Goal: Transaction & Acquisition: Purchase product/service

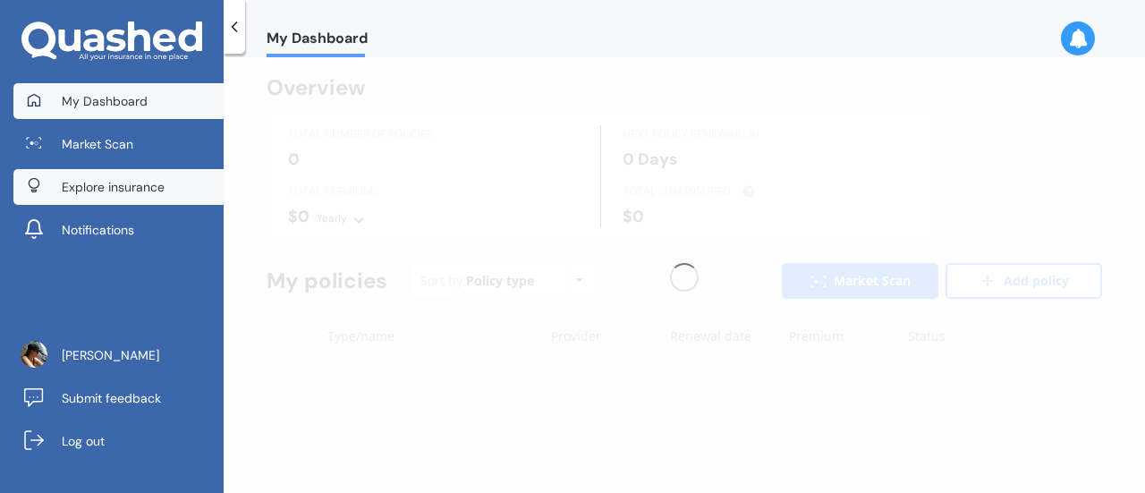
click at [126, 189] on span "Explore insurance" at bounding box center [113, 187] width 103 height 18
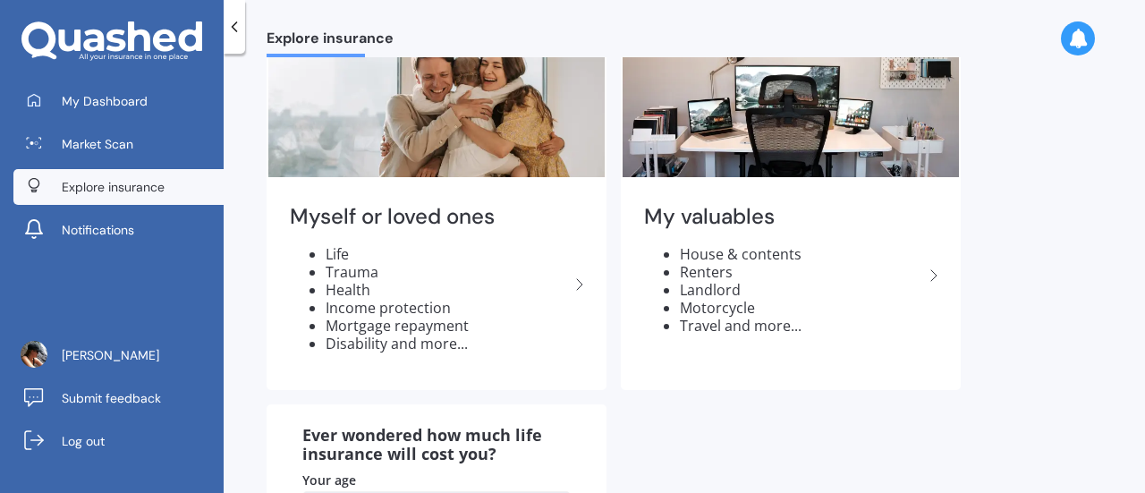
scroll to position [179, 0]
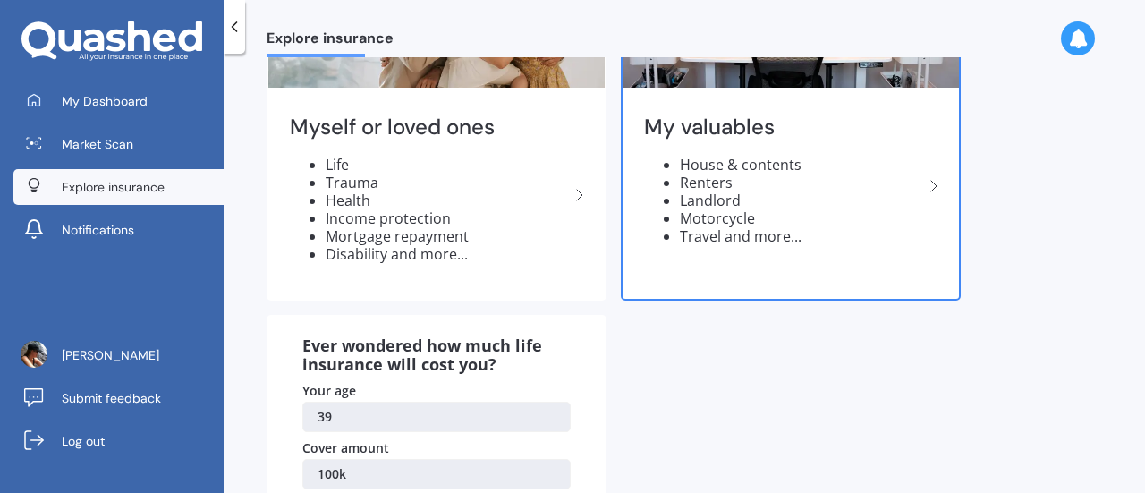
click at [744, 220] on li "Motorcycle" at bounding box center [801, 218] width 243 height 18
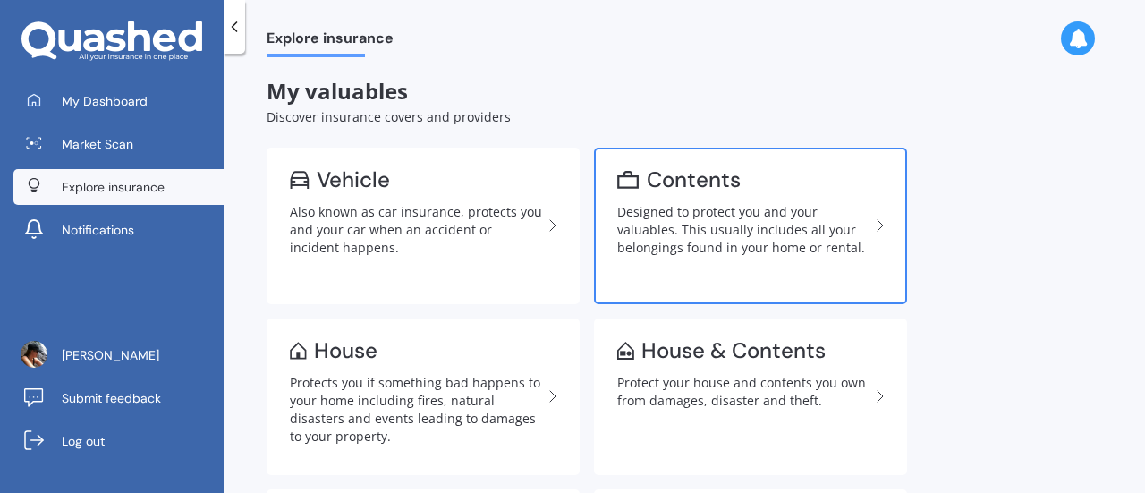
click at [820, 249] on div "Designed to protect you and your valuables. This usually includes all your belo…" at bounding box center [743, 230] width 252 height 54
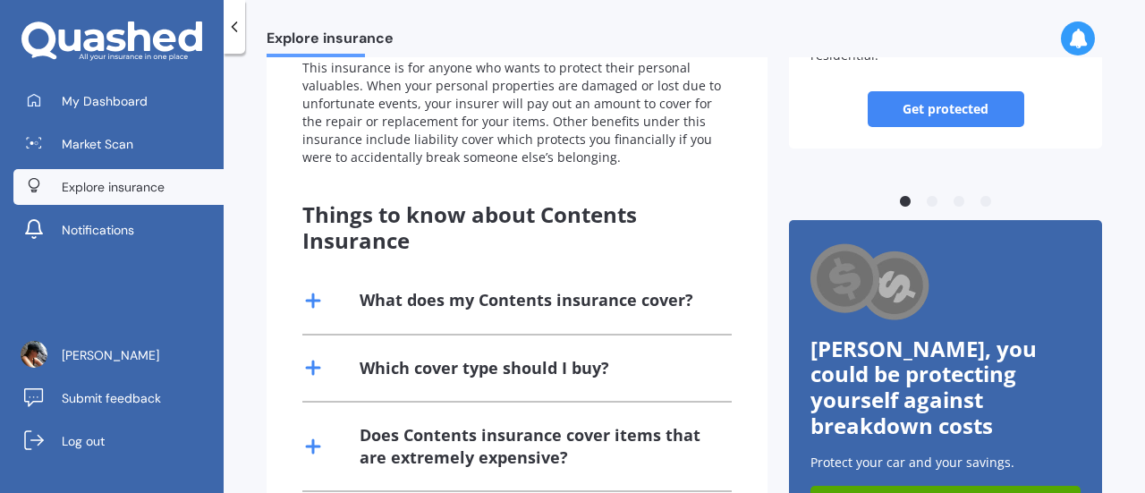
scroll to position [89, 0]
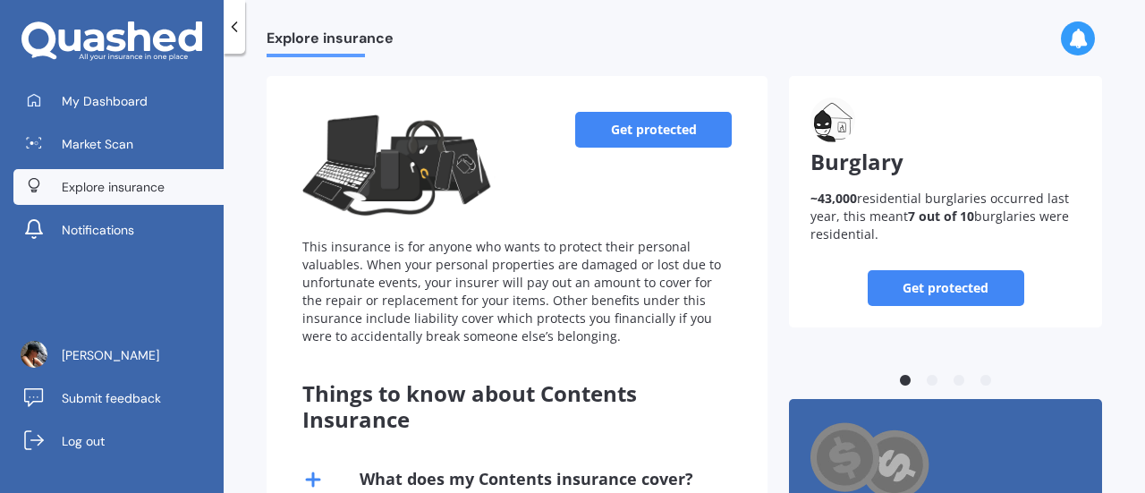
click at [629, 121] on link "Get protected" at bounding box center [653, 130] width 157 height 36
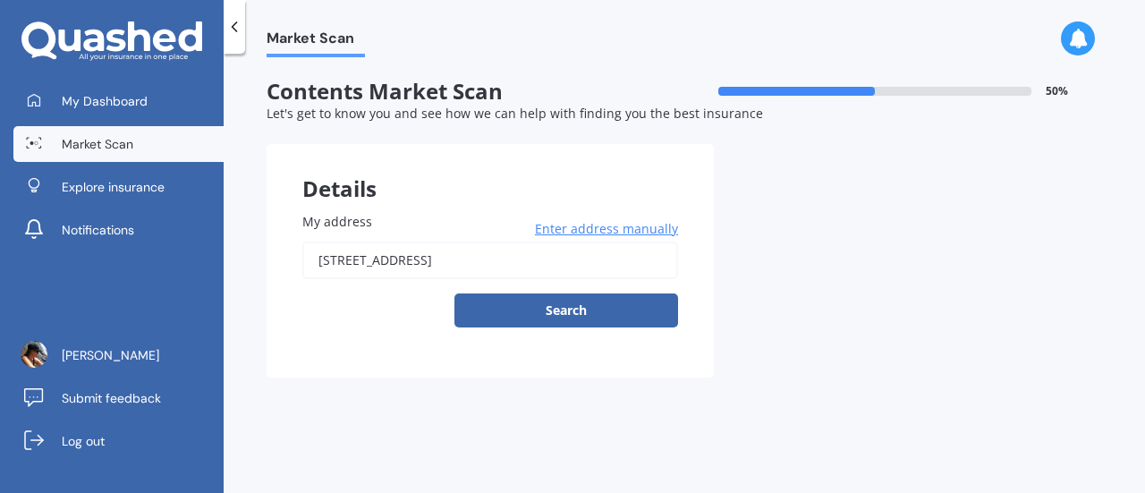
click at [546, 329] on div "My address 72 Porangahau Road, Waipukurau 4200 Enter address manually Search" at bounding box center [490, 276] width 447 height 201
click at [546, 310] on button "Search" at bounding box center [567, 310] width 224 height 34
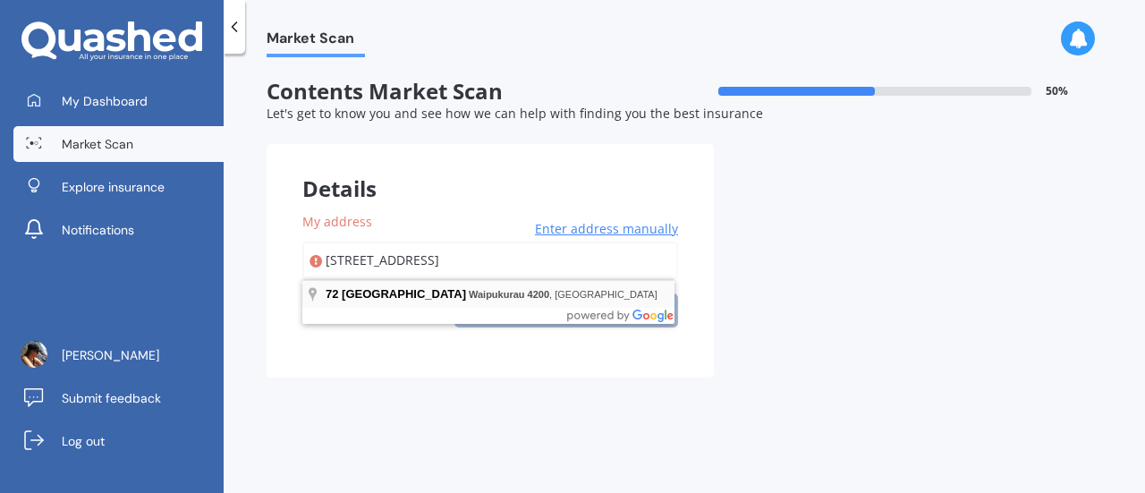
type input "72 Porangahau Road, Waipukurau 4200"
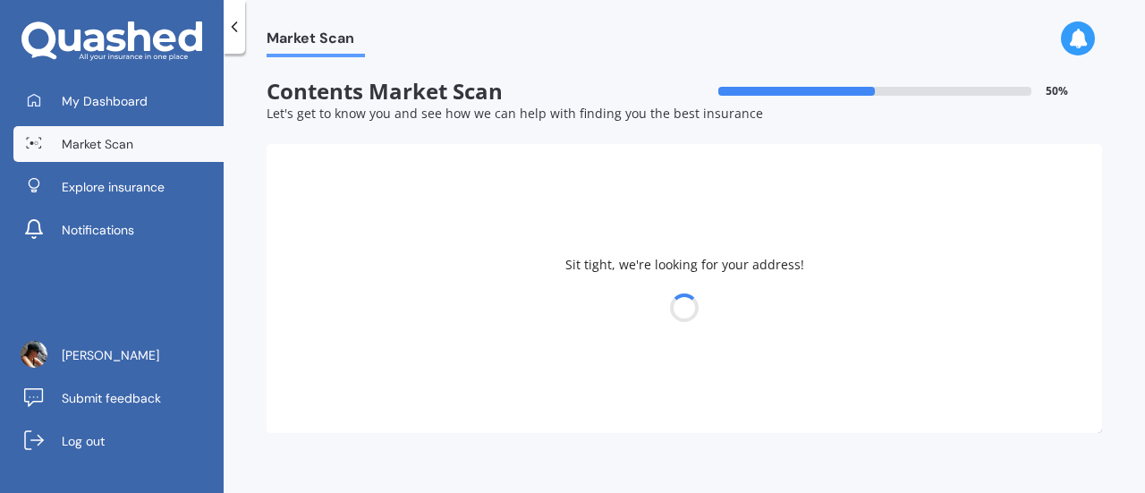
select select "15"
select select "06"
select select "1986"
